Goal: Information Seeking & Learning: Learn about a topic

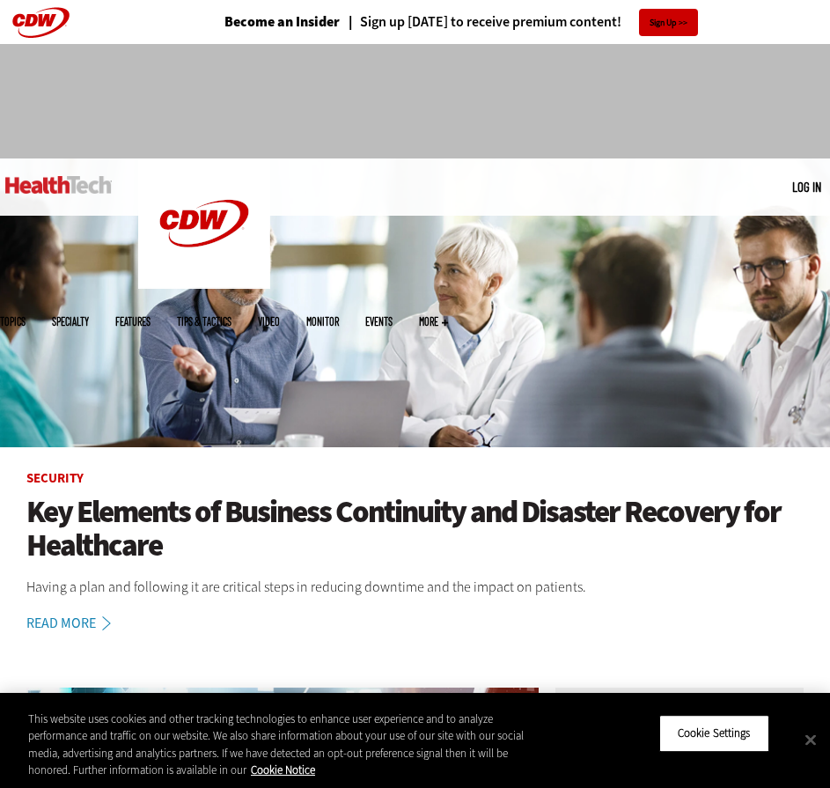
scroll to position [352, 0]
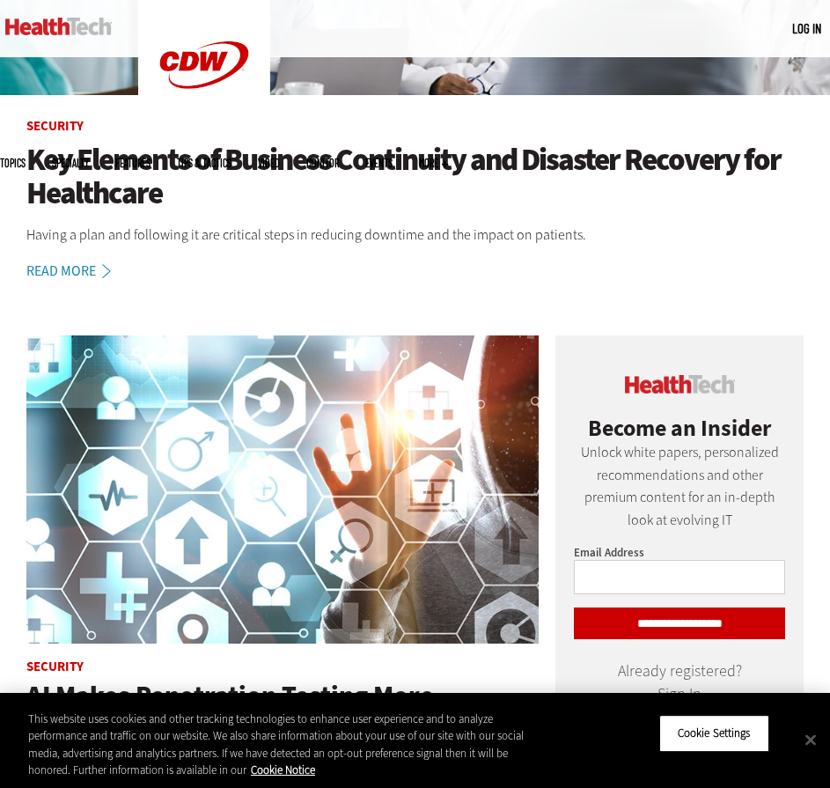
click at [99, 183] on h1 "Key Elements of Business Continuity and Disaster Recovery for Healthcare" at bounding box center [414, 177] width 777 height 68
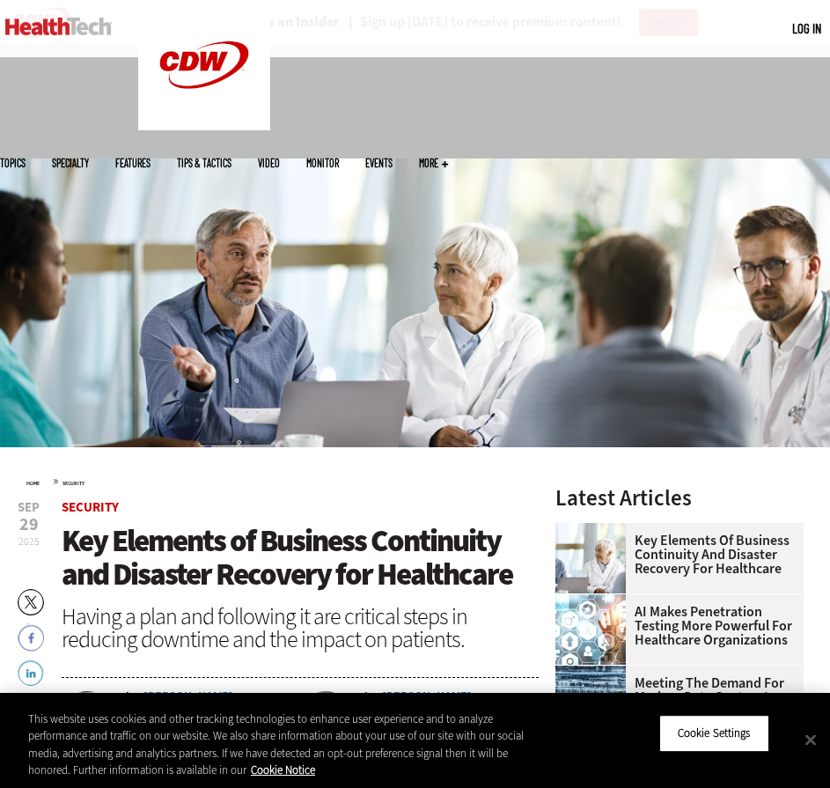
scroll to position [264, 0]
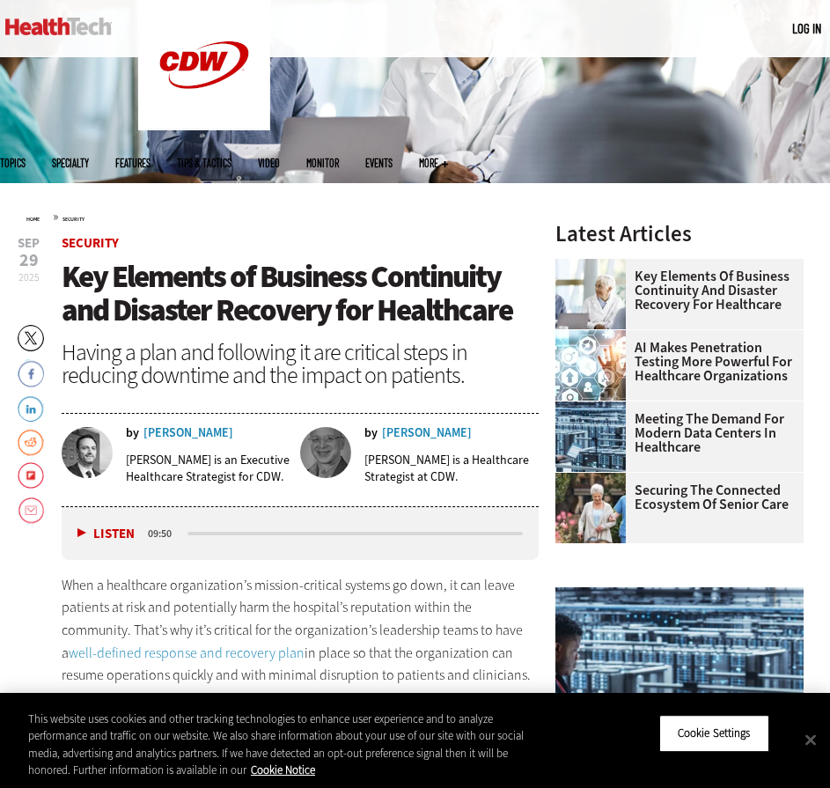
click at [129, 275] on span "Key Elements of Business Continuity and Disaster Recovery for Healthcare" at bounding box center [287, 293] width 451 height 75
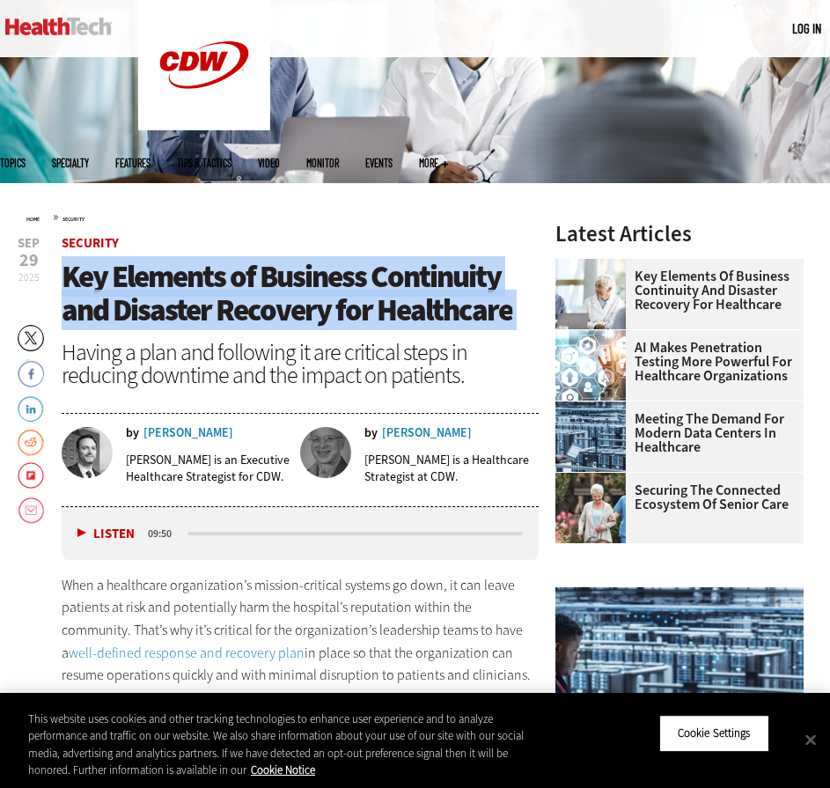
click at [129, 275] on span "Key Elements of Business Continuity and Disaster Recovery for Healthcare" at bounding box center [287, 293] width 451 height 75
copy header "Key Elements of Business Continuity and Disaster Recovery for Healthcare"
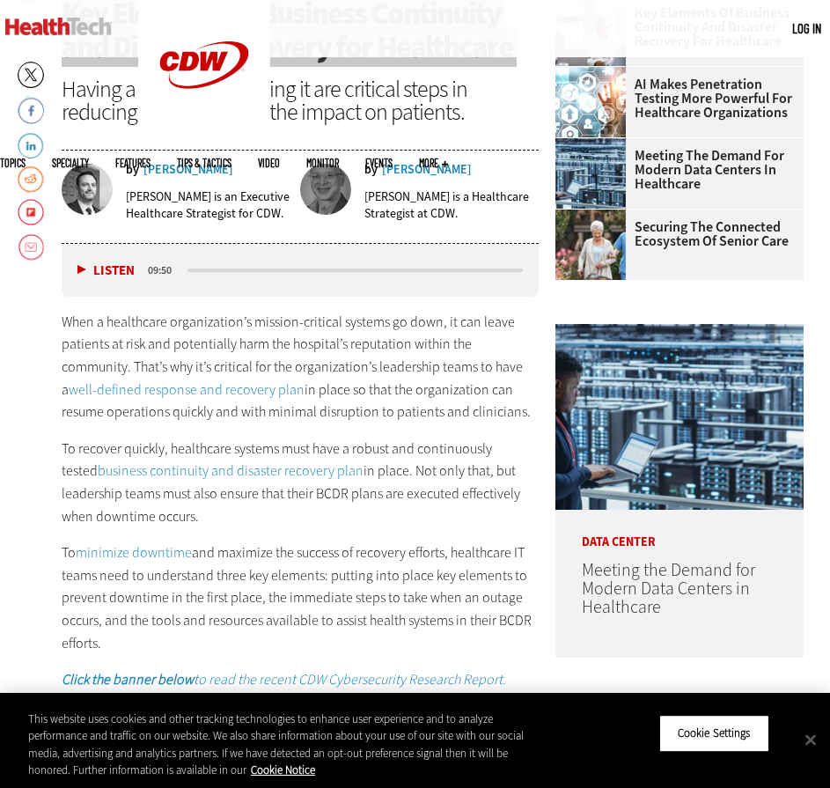
scroll to position [528, 0]
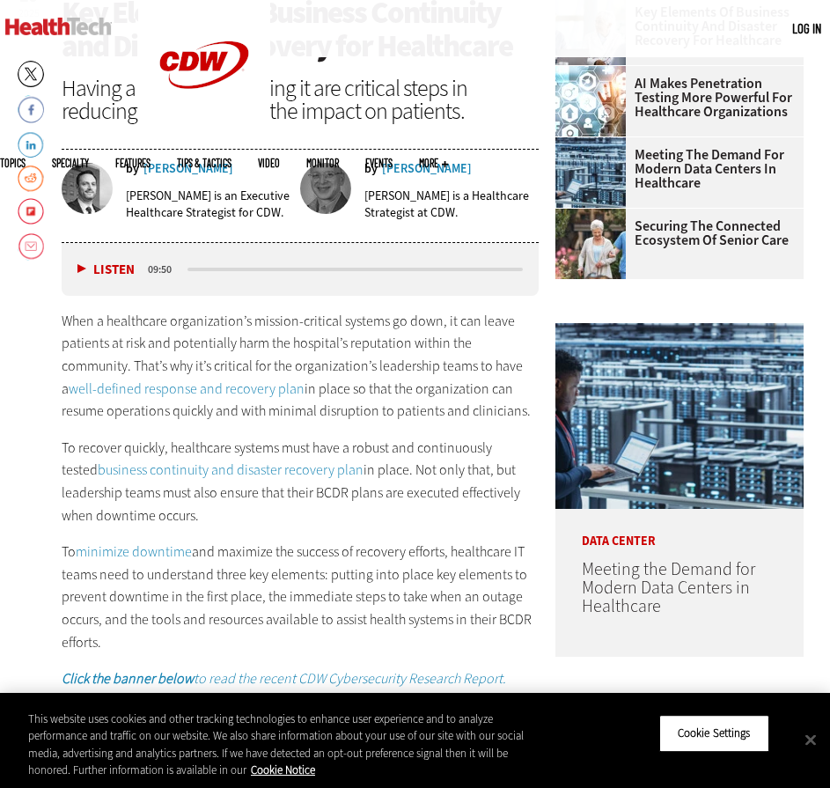
click at [349, 363] on p "When a healthcare organization’s mission-critical systems go down, it can leave…" at bounding box center [300, 366] width 477 height 113
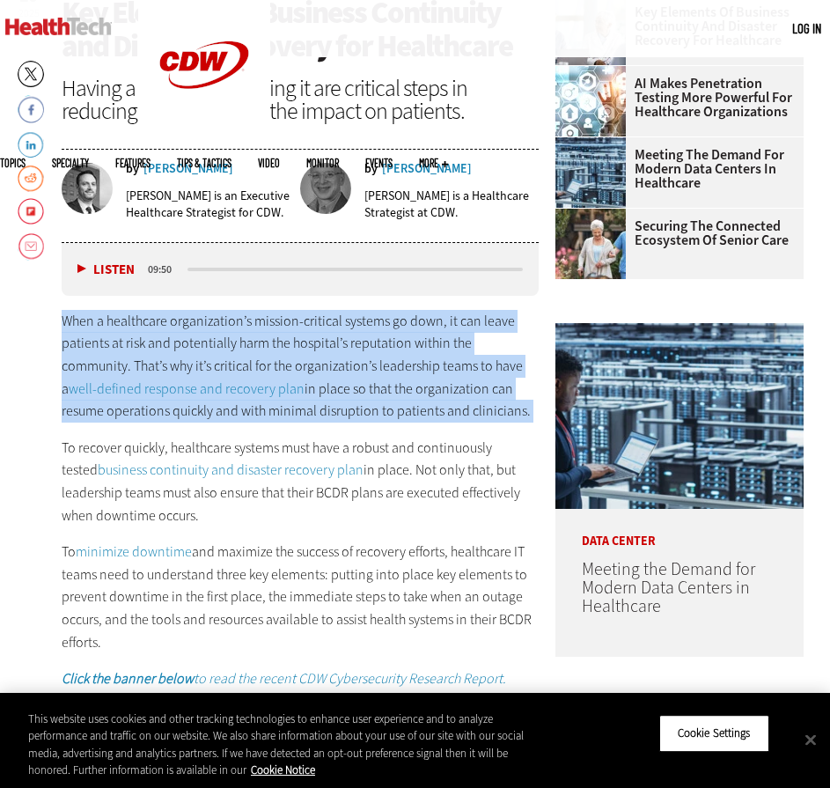
click at [349, 363] on p "When a healthcare organization’s mission-critical systems go down, it can leave…" at bounding box center [300, 366] width 477 height 113
copy div "When a healthcare organization’s mission-critical systems go down, it can leave…"
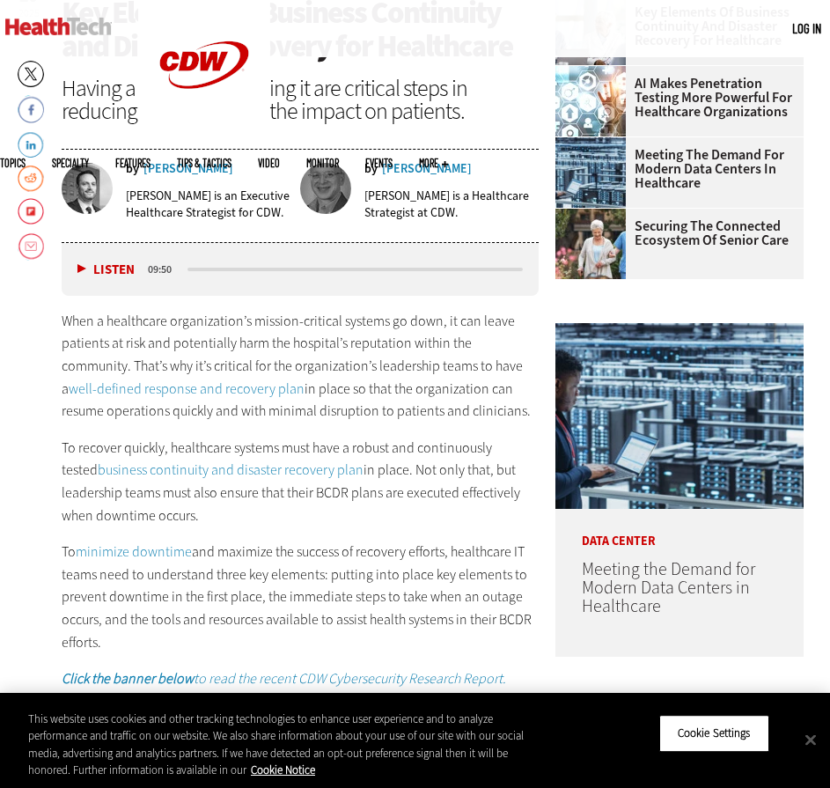
click at [93, 449] on p "To recover quickly, healthcare systems must have a robust and continuously test…" at bounding box center [300, 481] width 477 height 90
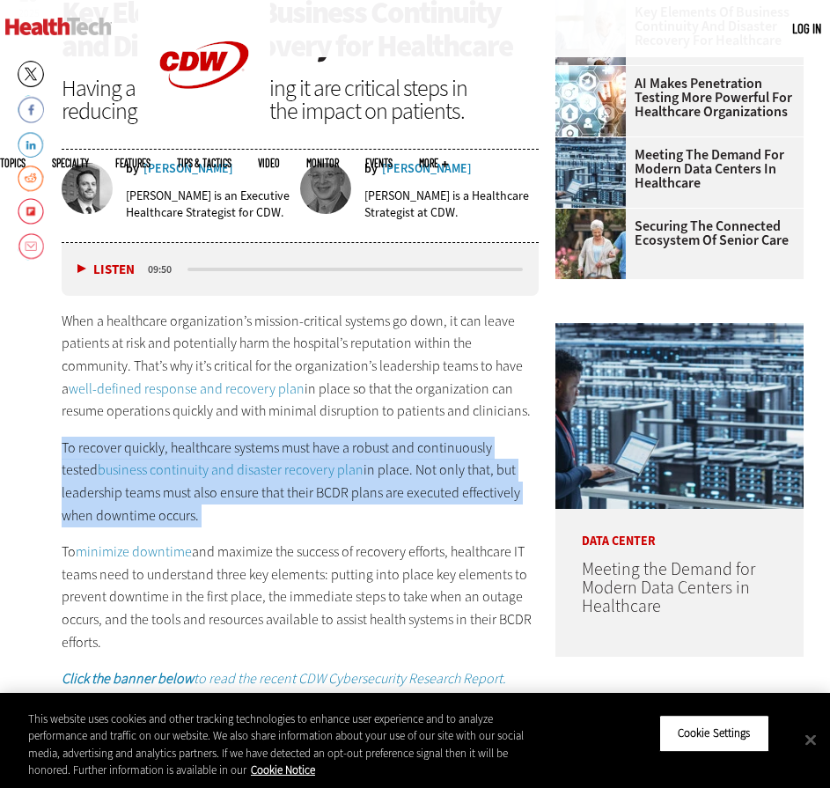
click at [93, 449] on p "To recover quickly, healthcare systems must have a robust and continuously test…" at bounding box center [300, 481] width 477 height 90
copy div "To recover quickly, healthcare systems must have a robust and continuously test…"
